Goal: Find specific page/section: Find specific page/section

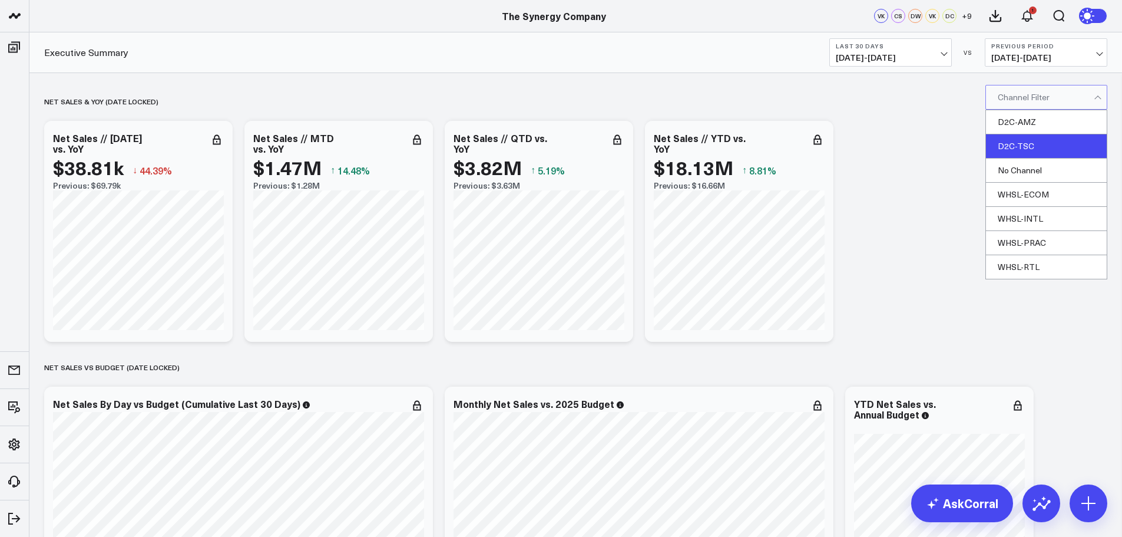
click at [1022, 140] on div "D2C-TSC" at bounding box center [1046, 146] width 121 height 24
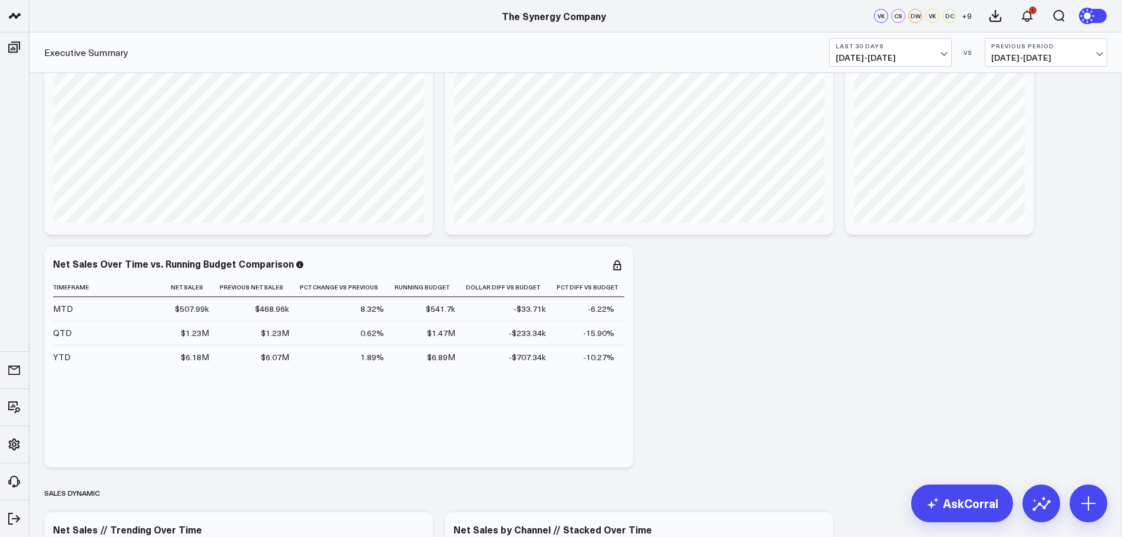
scroll to position [353, 0]
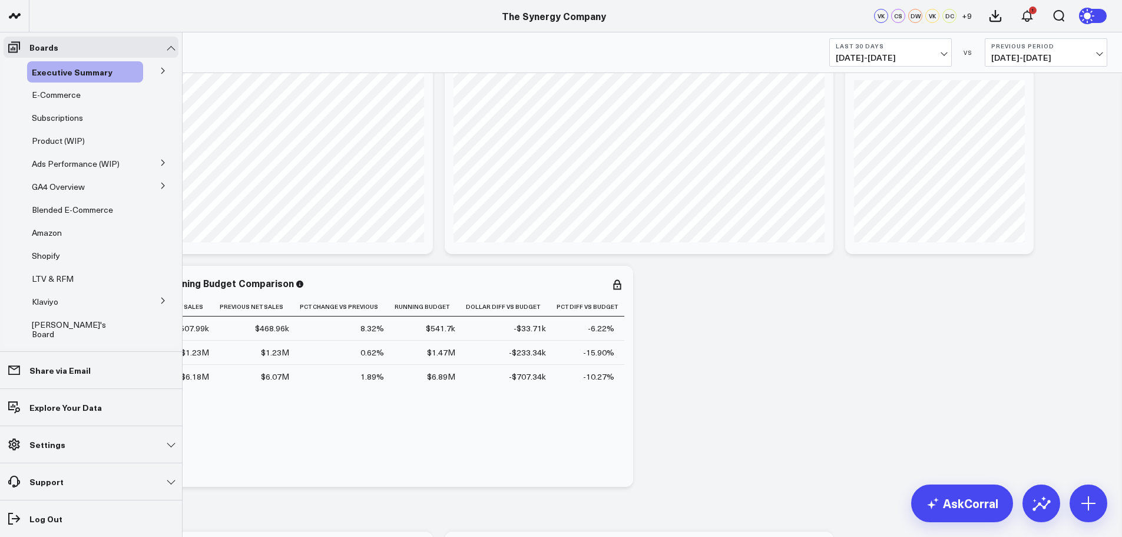
click at [163, 72] on button at bounding box center [163, 70] width 31 height 18
click at [70, 92] on span "Ship Date" at bounding box center [57, 92] width 37 height 11
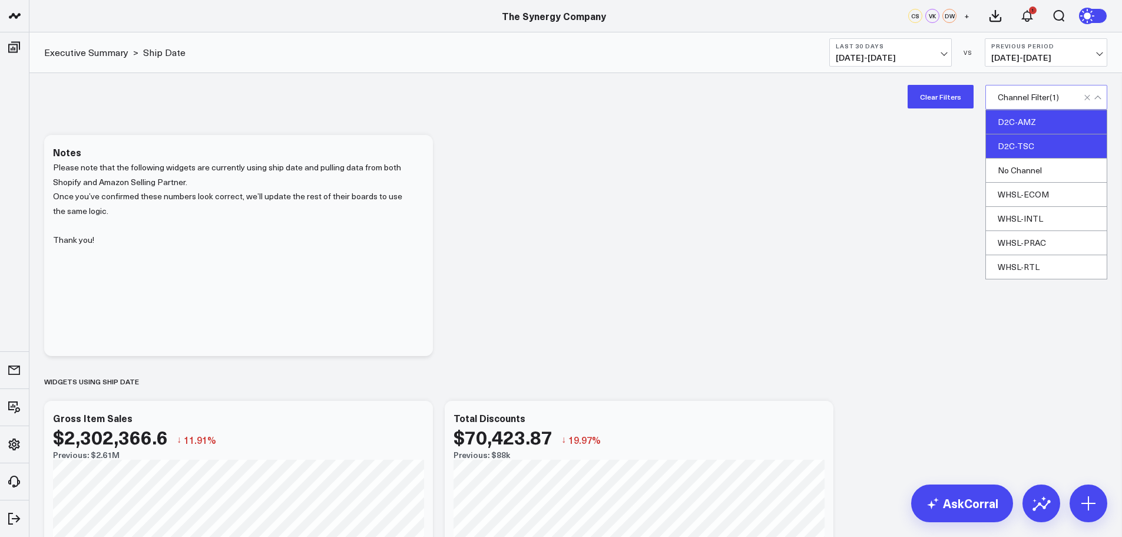
click at [1019, 117] on div "D2C-AMZ" at bounding box center [1046, 122] width 121 height 24
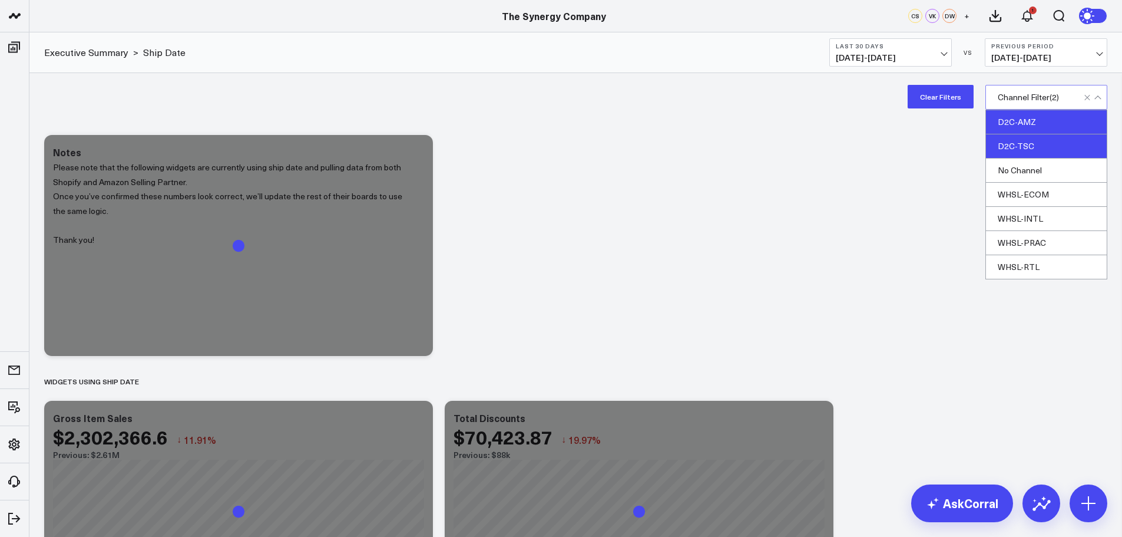
click at [1020, 146] on div "D2C-TSC" at bounding box center [1046, 146] width 121 height 24
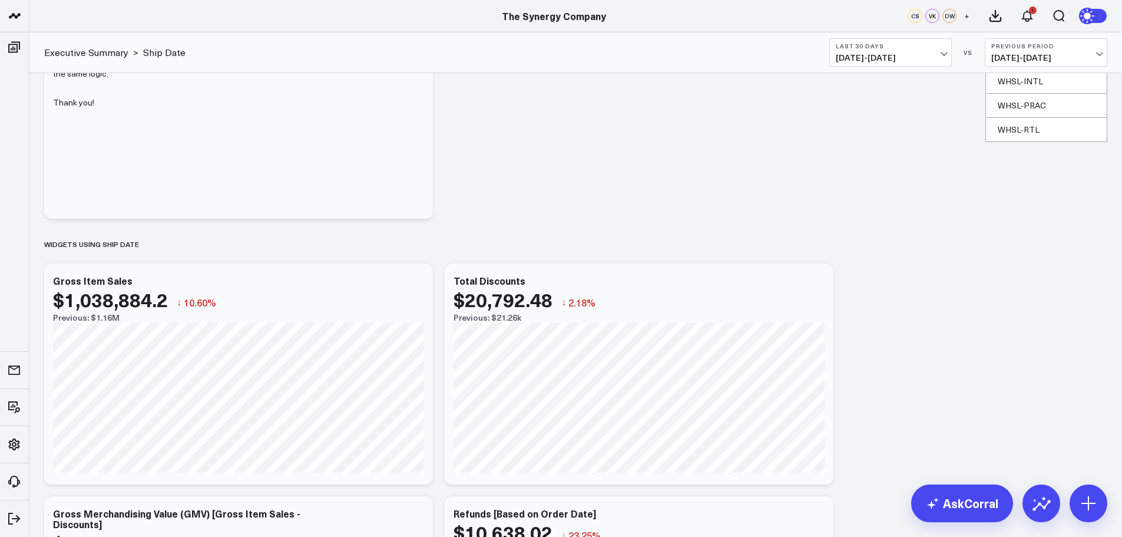
scroll to position [59, 0]
